Goal: Information Seeking & Learning: Learn about a topic

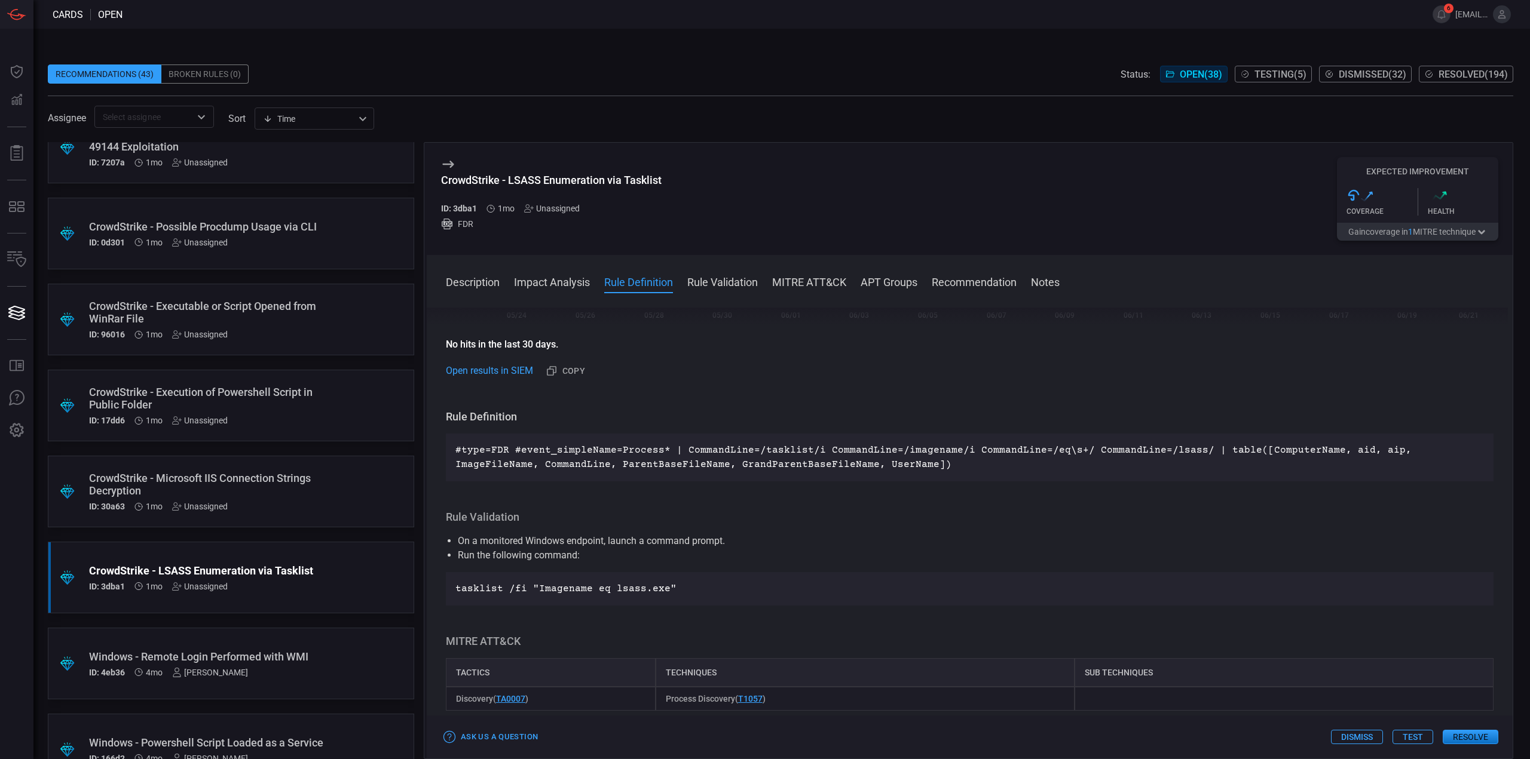
scroll to position [2533, 0]
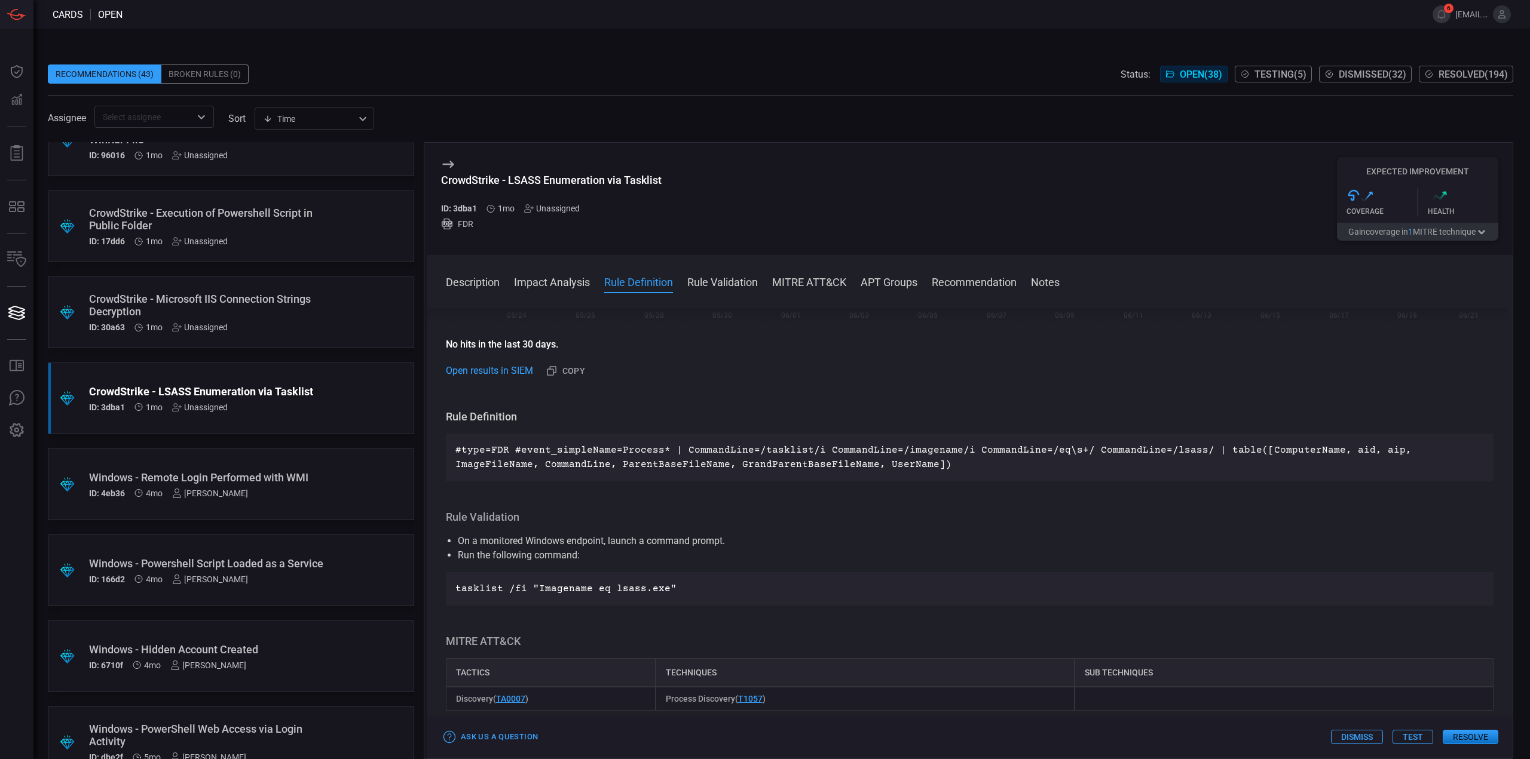
click at [313, 318] on div "CrowdStrike - Microsoft IIS Connection Strings Decryption" at bounding box center [208, 305] width 238 height 25
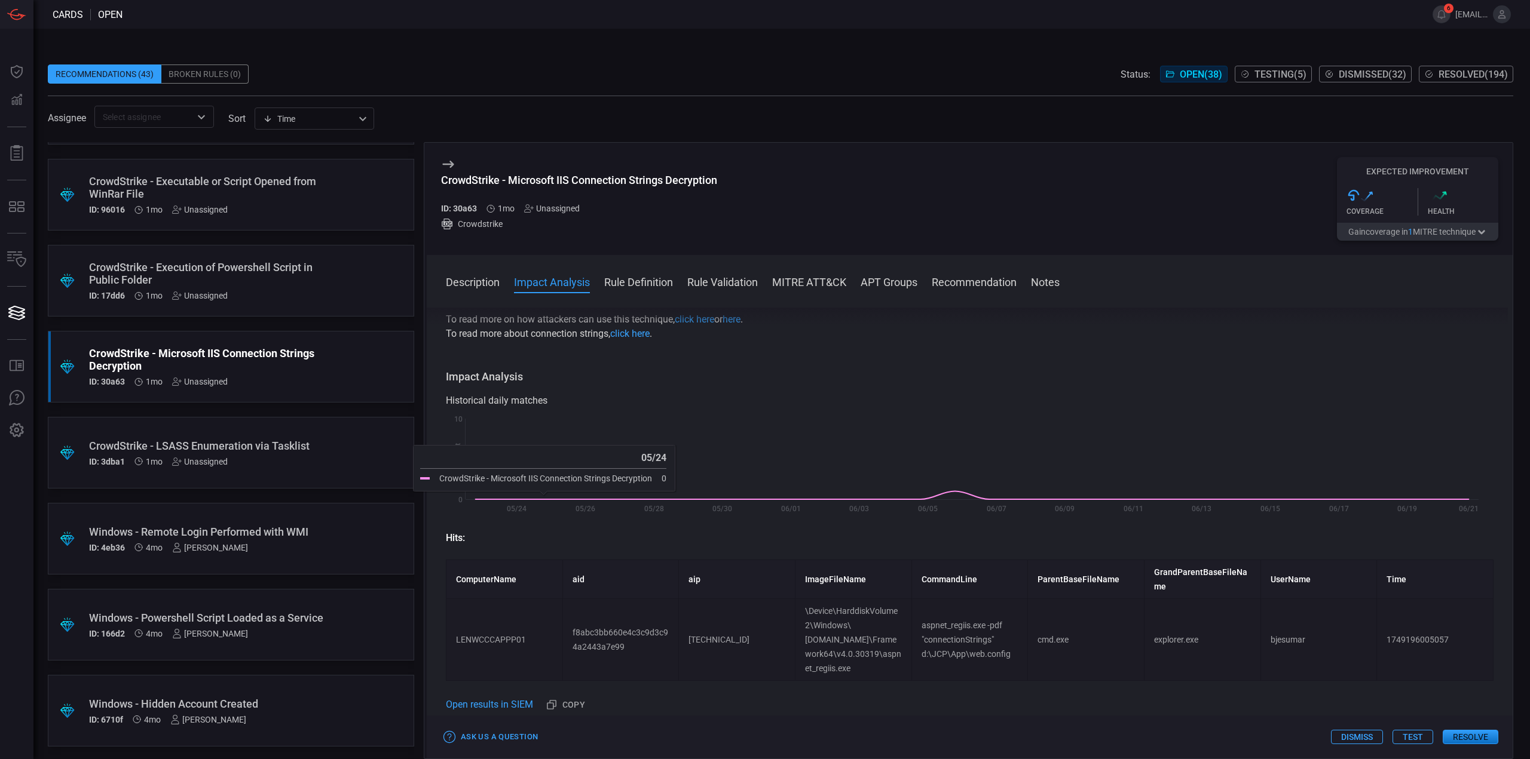
scroll to position [2413, 0]
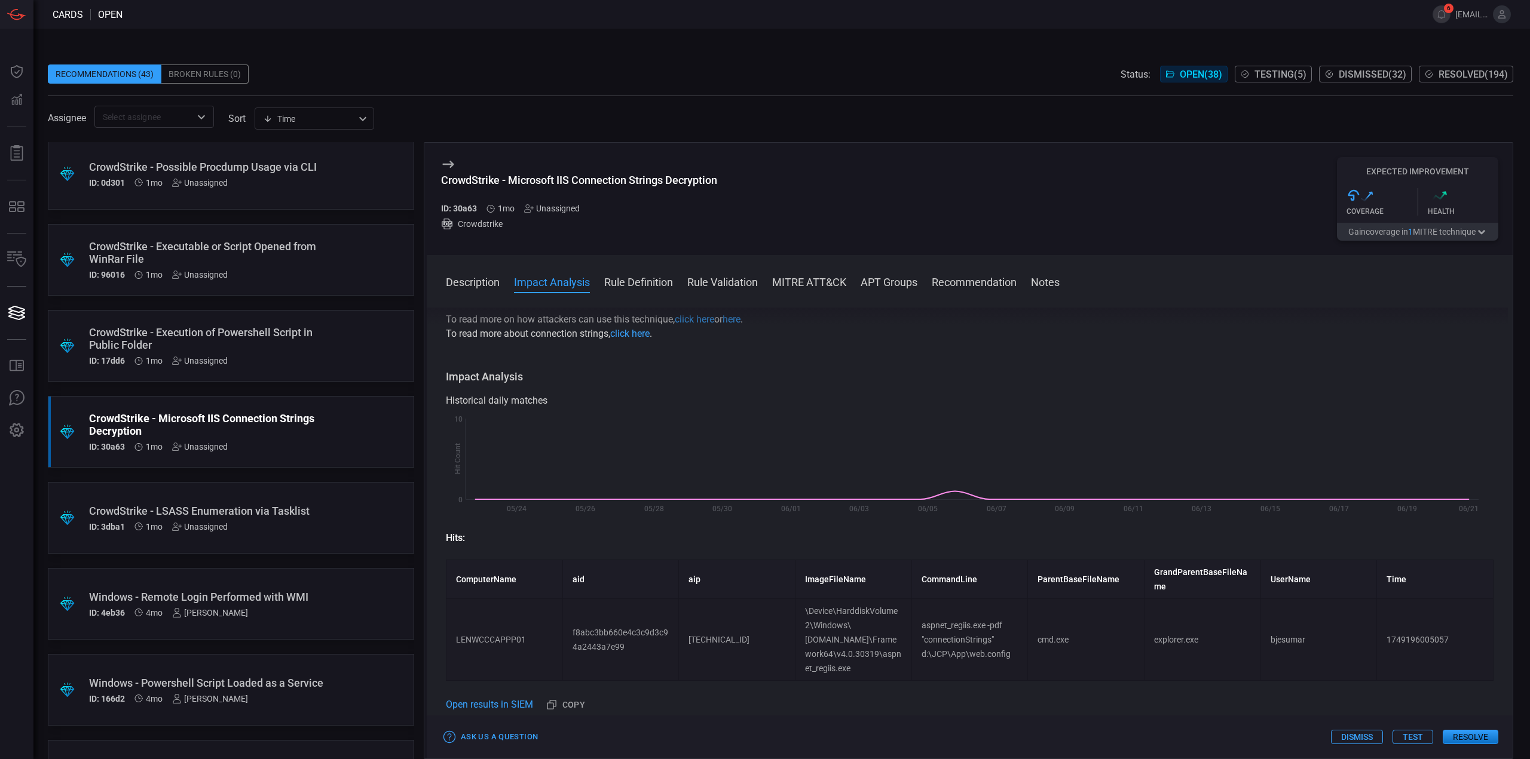
click at [296, 364] on div "ID: 17dd6 1mo Unassigned" at bounding box center [208, 361] width 238 height 10
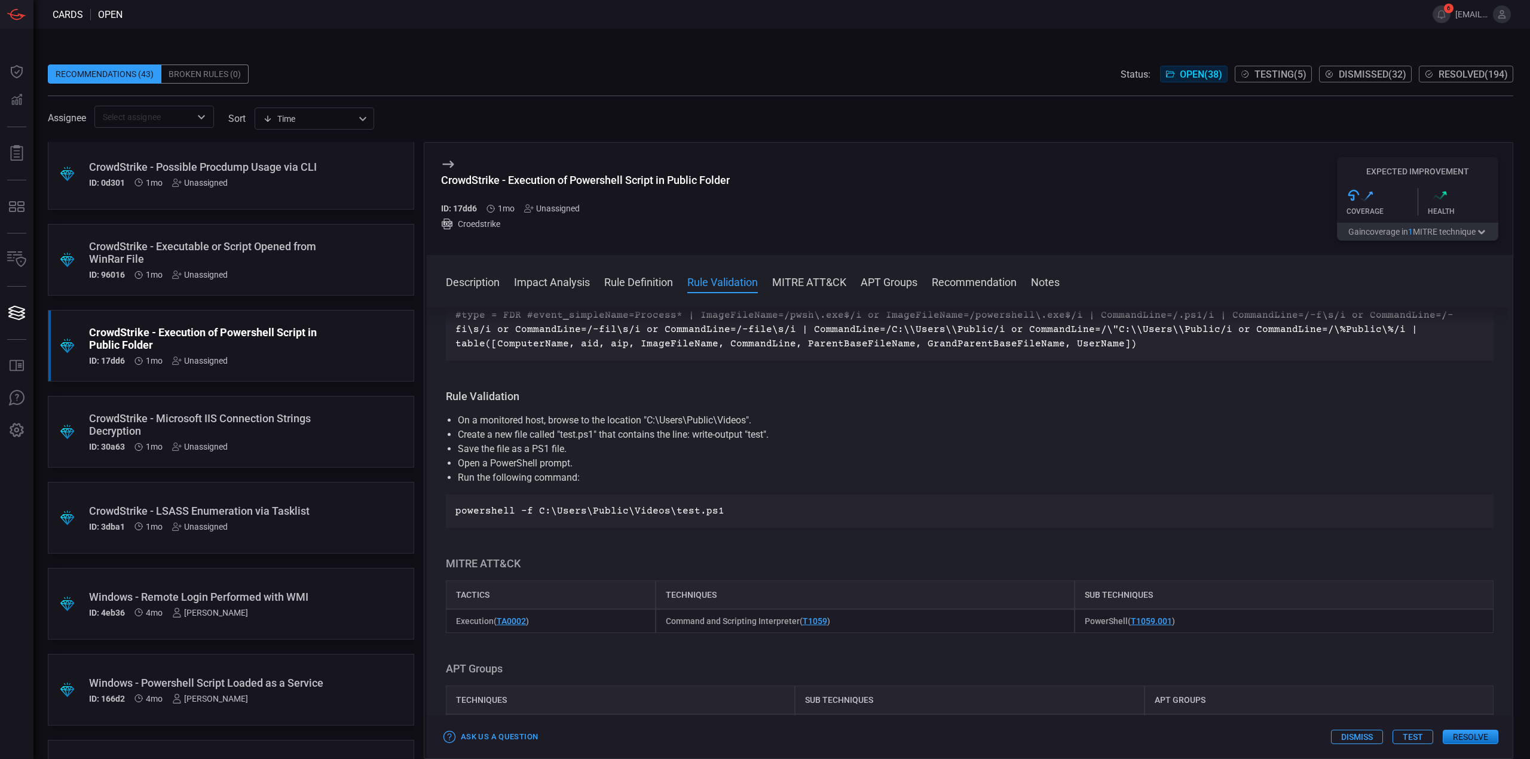
scroll to position [418, 0]
click at [284, 521] on div "CrowdStrike - LSASS Enumeration via Tasklist ID: 3dba1 1mo Unassigned" at bounding box center [208, 518] width 238 height 27
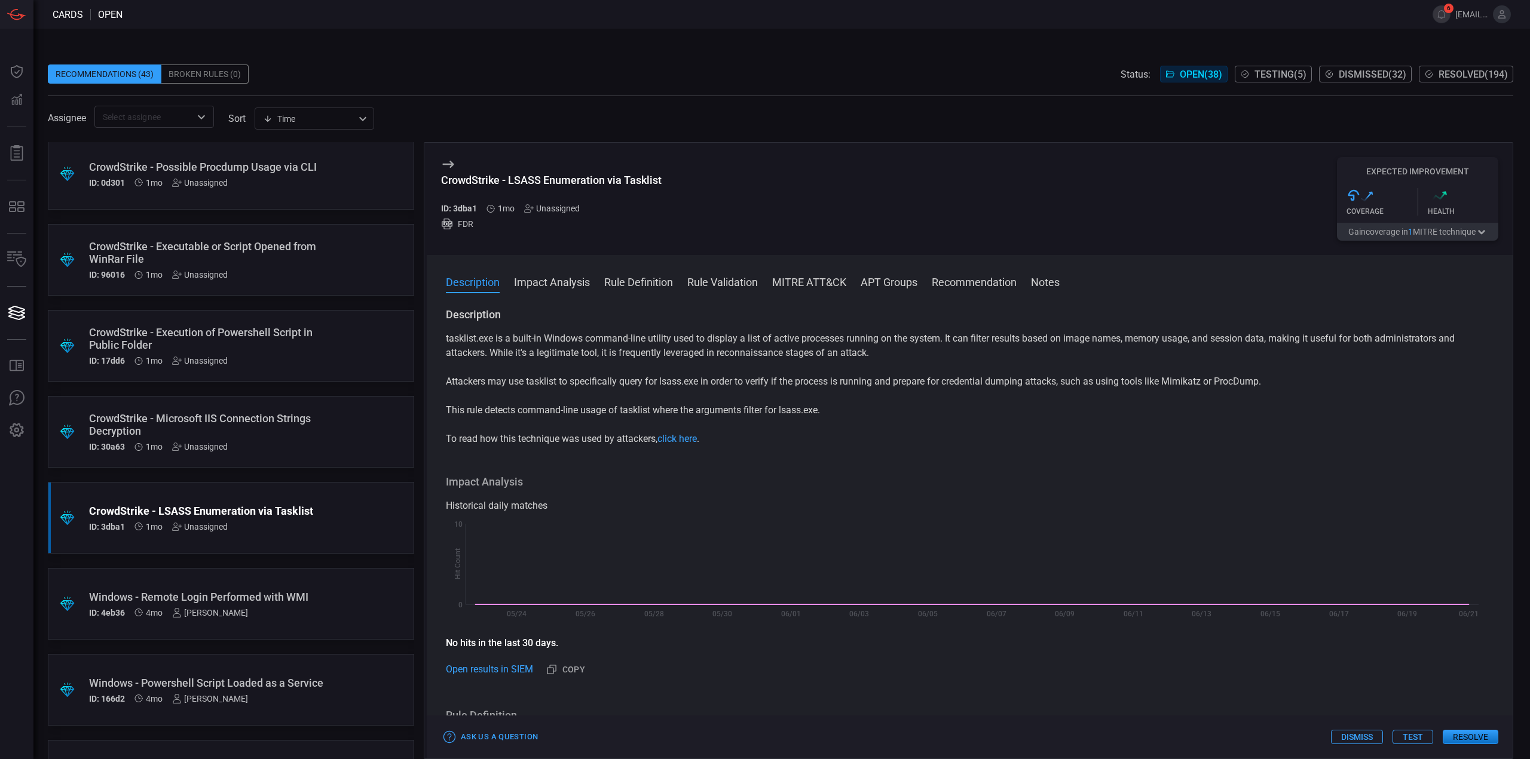
click at [1045, 44] on div "Recommendations (43) Broken Rules (0) Status: Open ( 38 ) Testing ( 5 ) Dismiss…" at bounding box center [781, 394] width 1496 height 731
